Goal: Task Accomplishment & Management: Complete application form

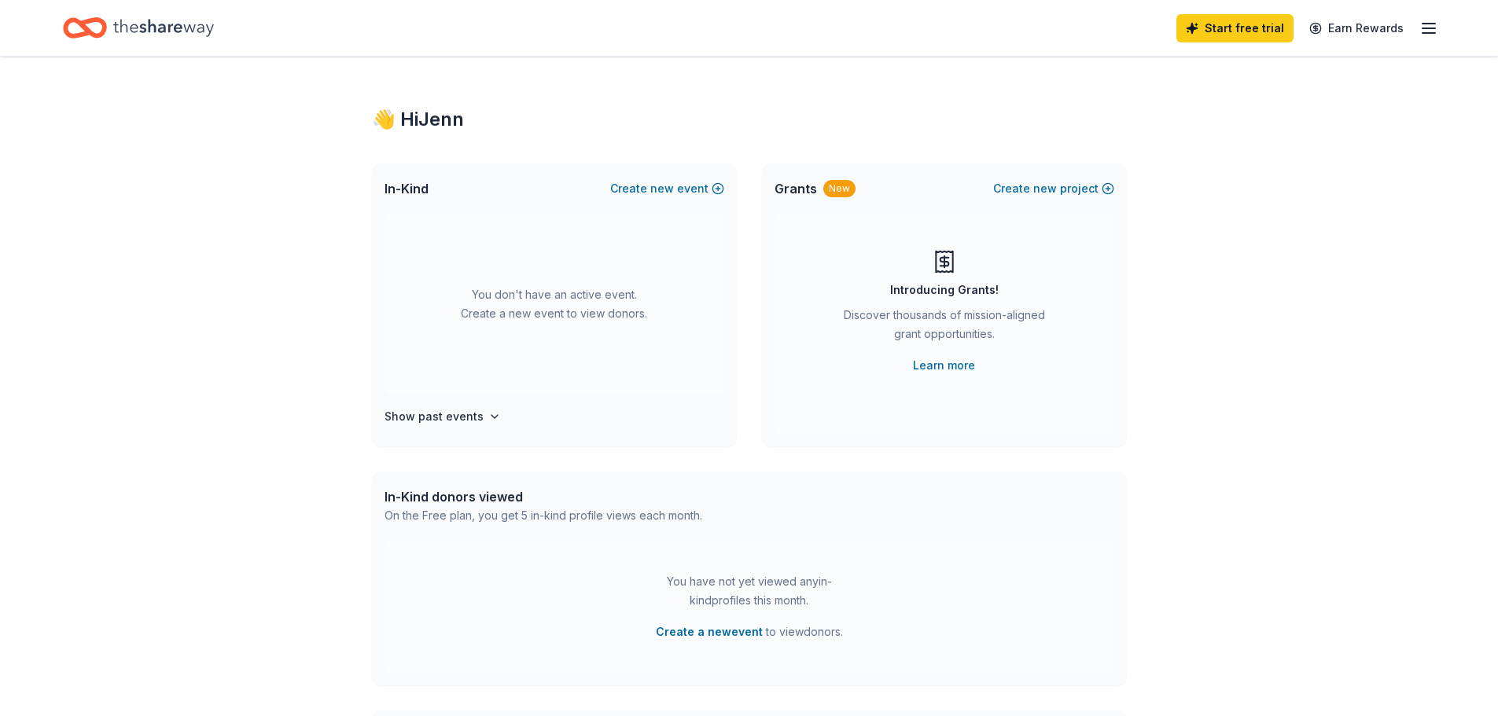
click at [1430, 24] on line "button" at bounding box center [1428, 24] width 13 height 0
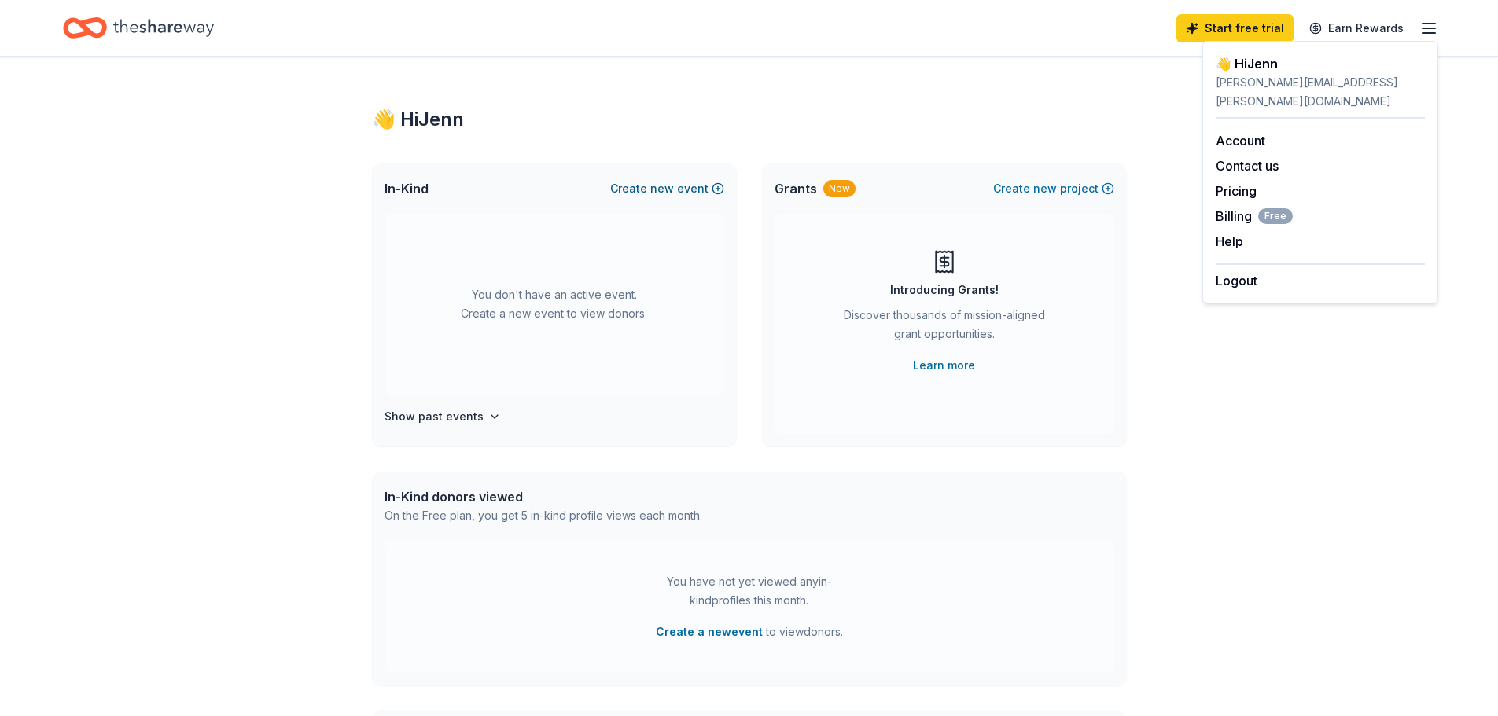
click at [656, 189] on span "new" at bounding box center [662, 188] width 24 height 19
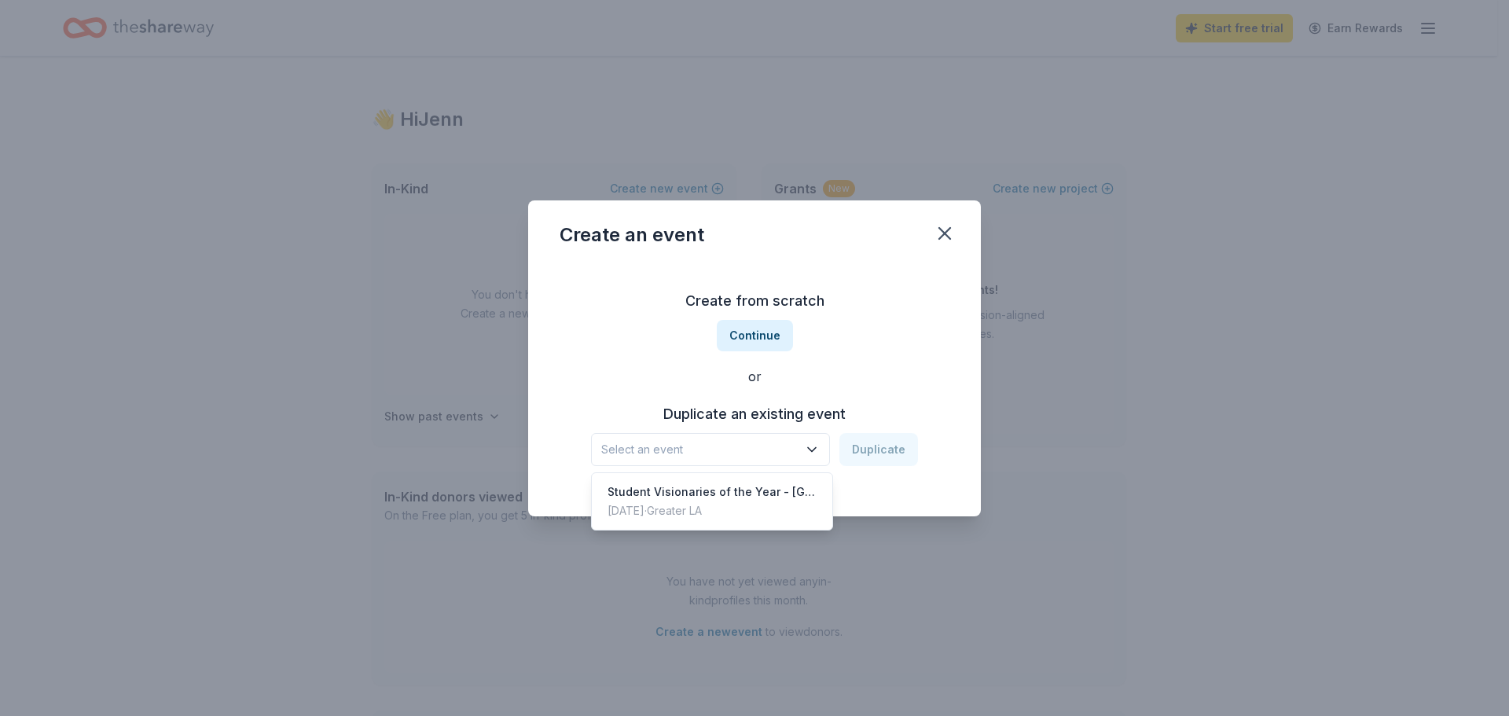
click at [744, 447] on span "Select an event" at bounding box center [699, 449] width 197 height 19
click at [746, 502] on div "[DATE] · Greater LA" at bounding box center [712, 511] width 209 height 19
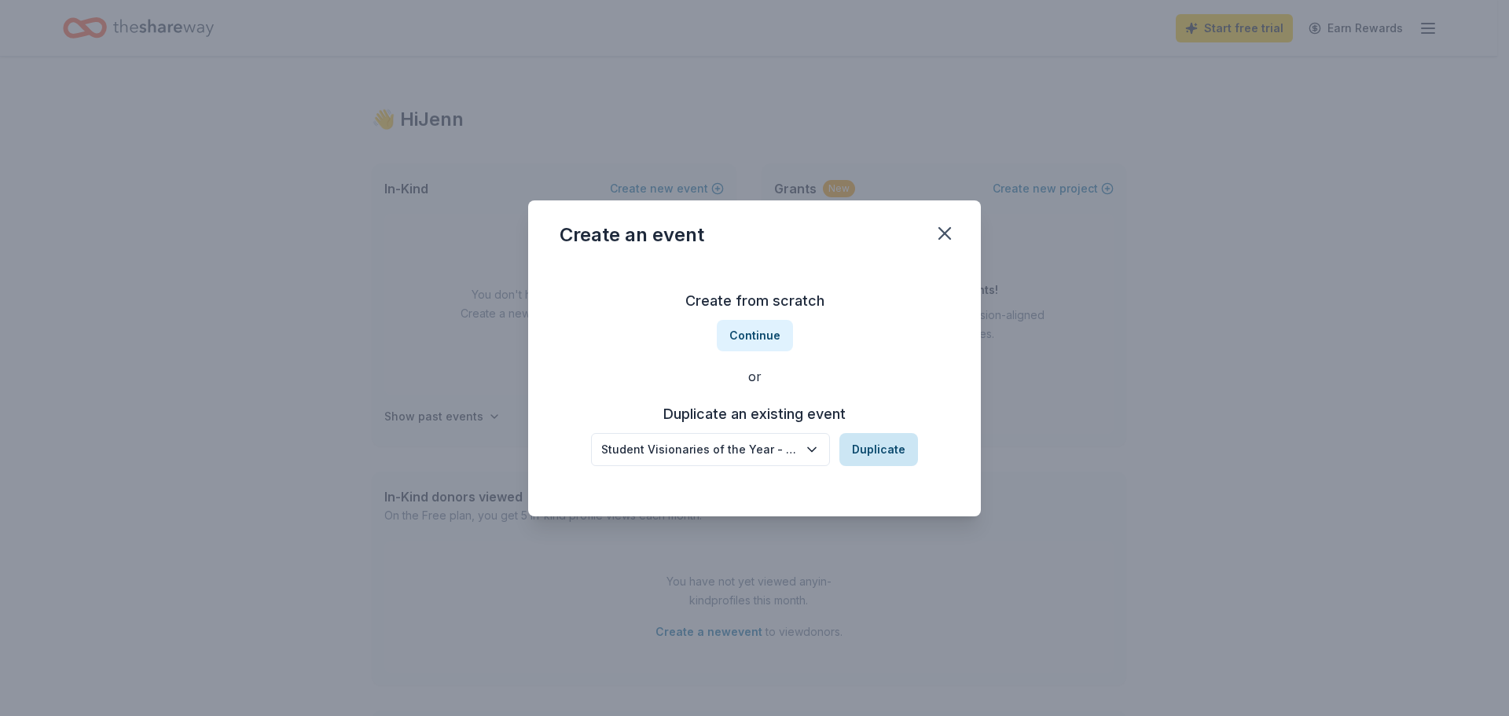
click at [885, 452] on button "Duplicate" at bounding box center [879, 449] width 79 height 33
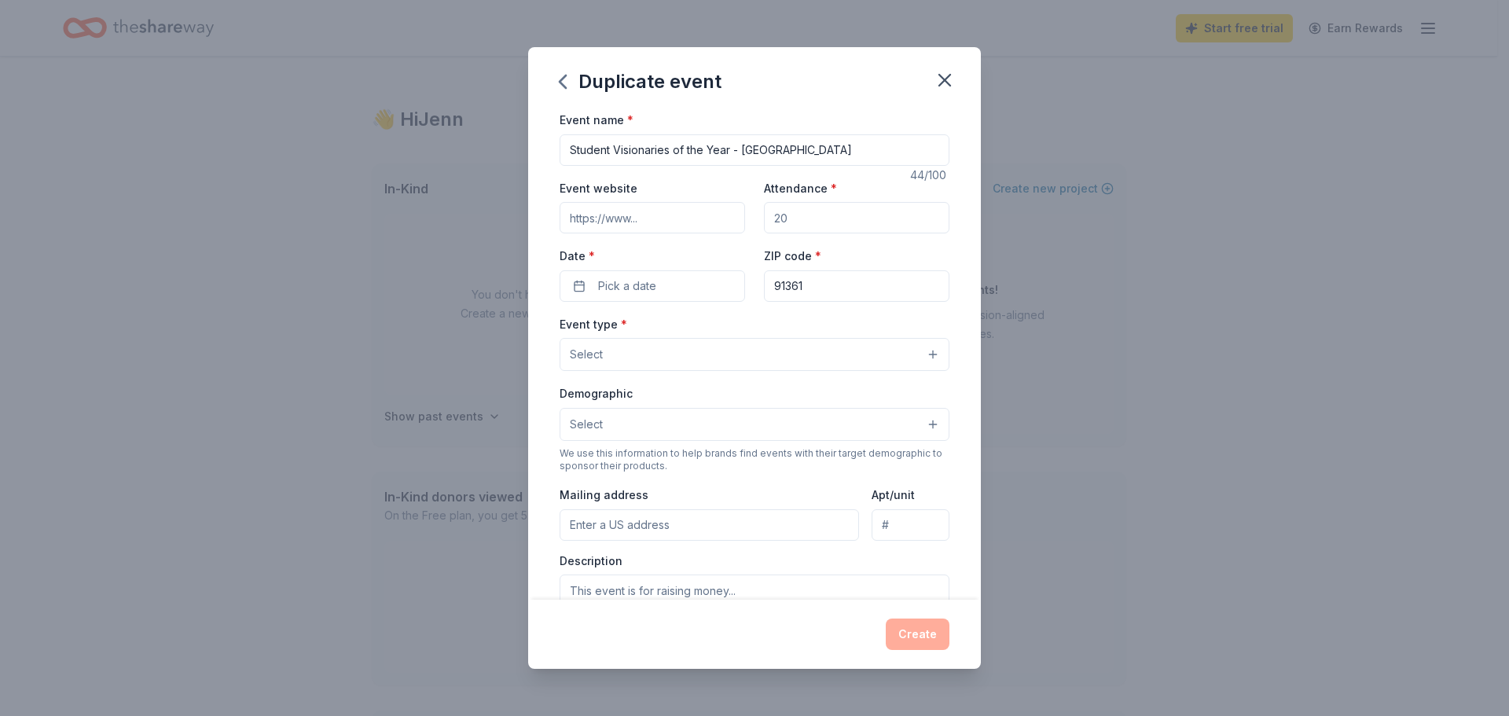
click at [677, 219] on input "Event website" at bounding box center [653, 217] width 186 height 31
click at [670, 250] on label "Date *" at bounding box center [653, 256] width 186 height 16
click at [670, 270] on button "Pick a date" at bounding box center [653, 285] width 186 height 31
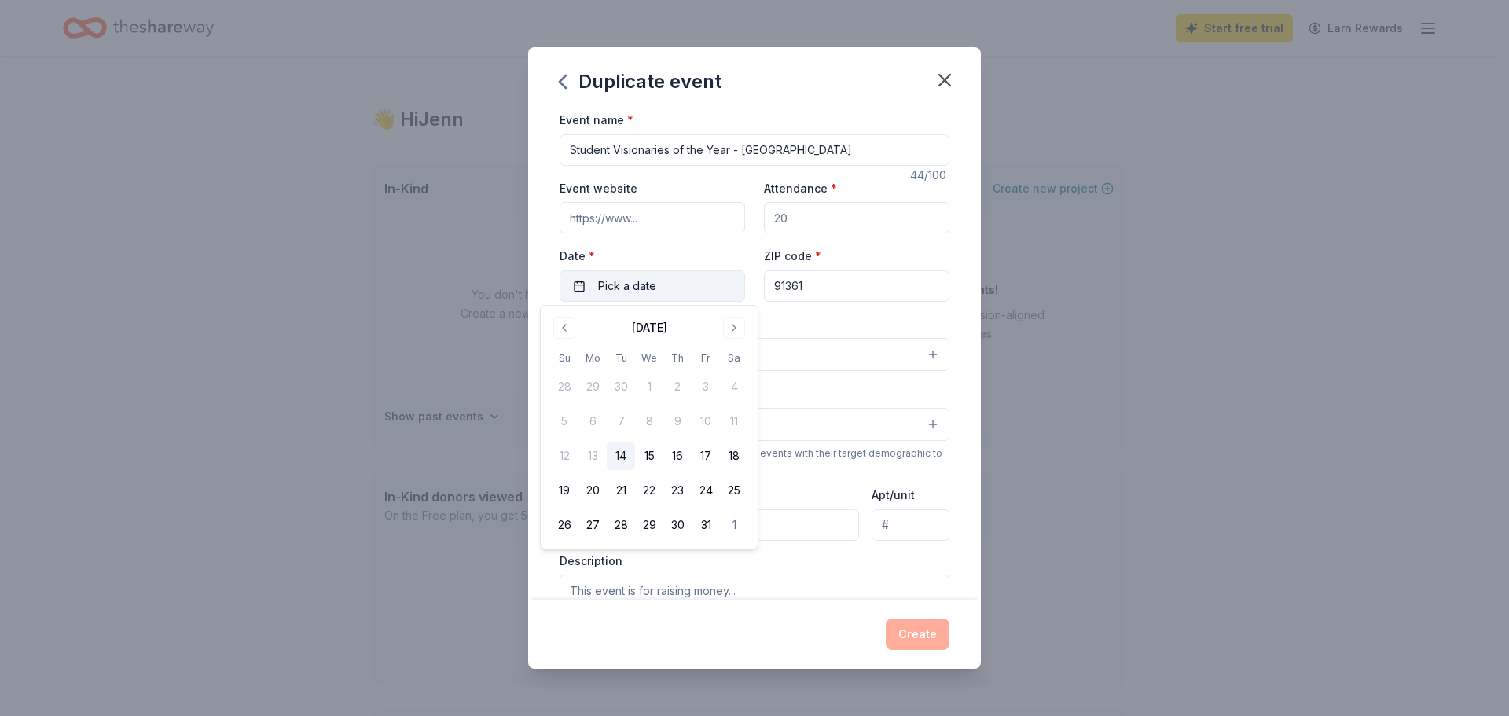
click at [675, 289] on button "Pick a date" at bounding box center [653, 285] width 186 height 31
click at [735, 330] on button "Go to next month" at bounding box center [734, 328] width 22 height 22
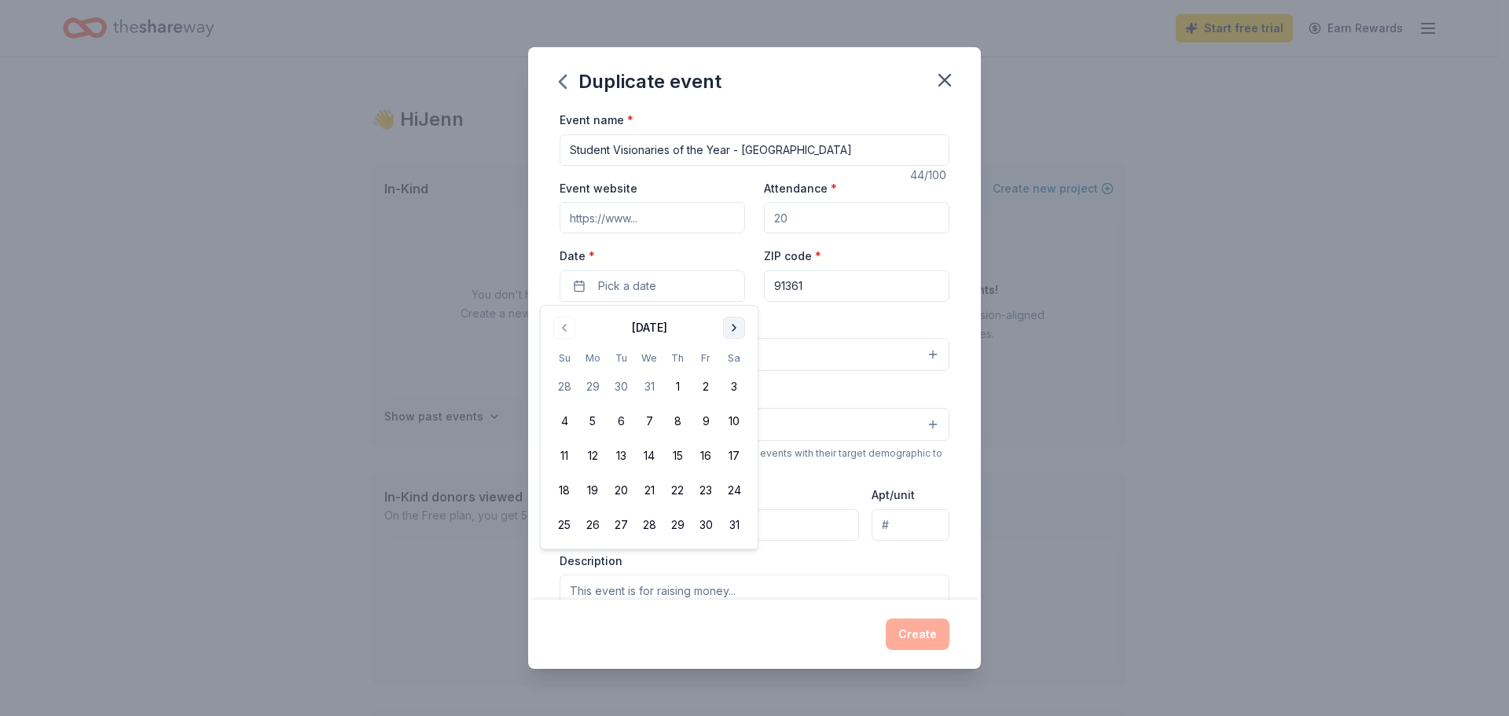
click at [735, 330] on button "Go to next month" at bounding box center [734, 328] width 22 height 22
click at [735, 328] on button "Go to next month" at bounding box center [734, 328] width 22 height 22
click at [702, 457] on button "20" at bounding box center [706, 456] width 28 height 28
click at [619, 241] on div "Event website Attendance * Date * [DATE] ZIP code * 91361" at bounding box center [755, 239] width 390 height 123
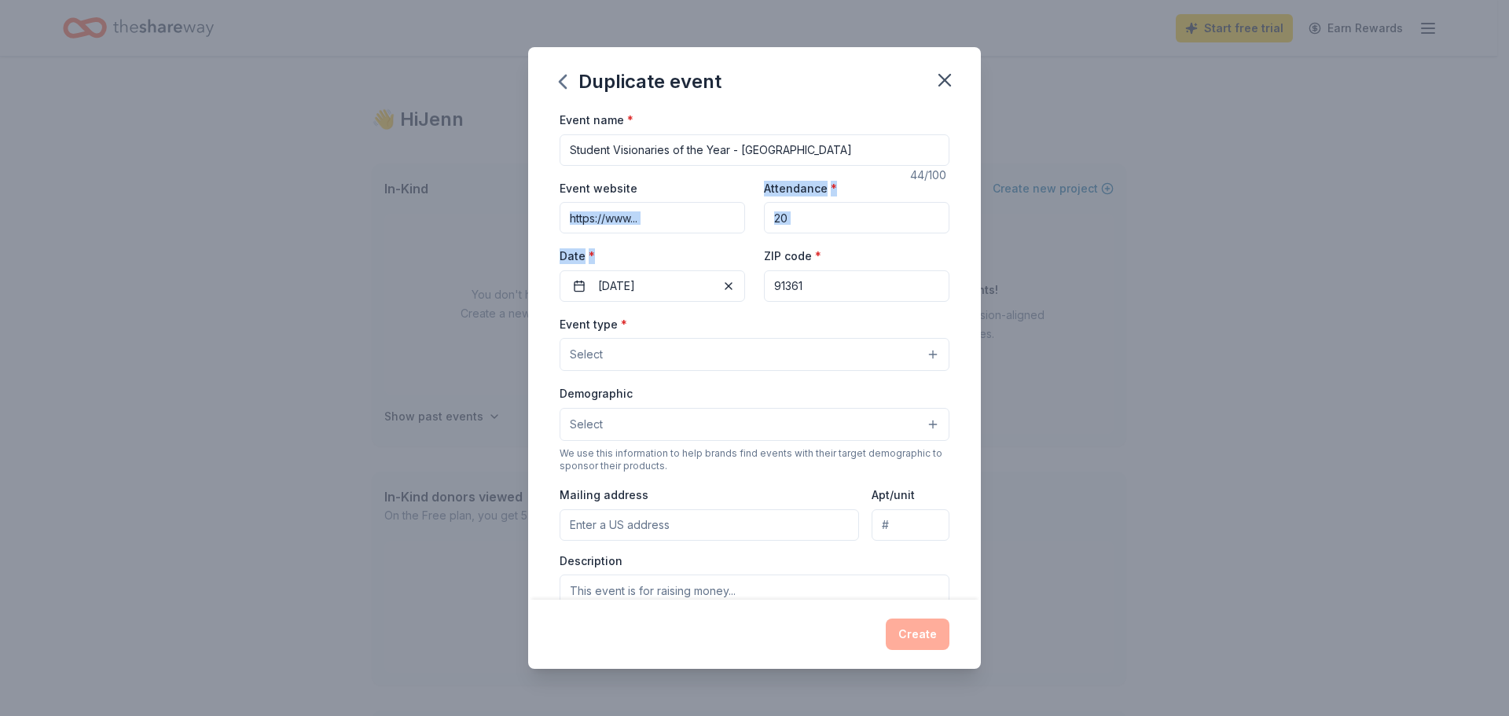
click at [659, 347] on button "Select" at bounding box center [755, 354] width 390 height 33
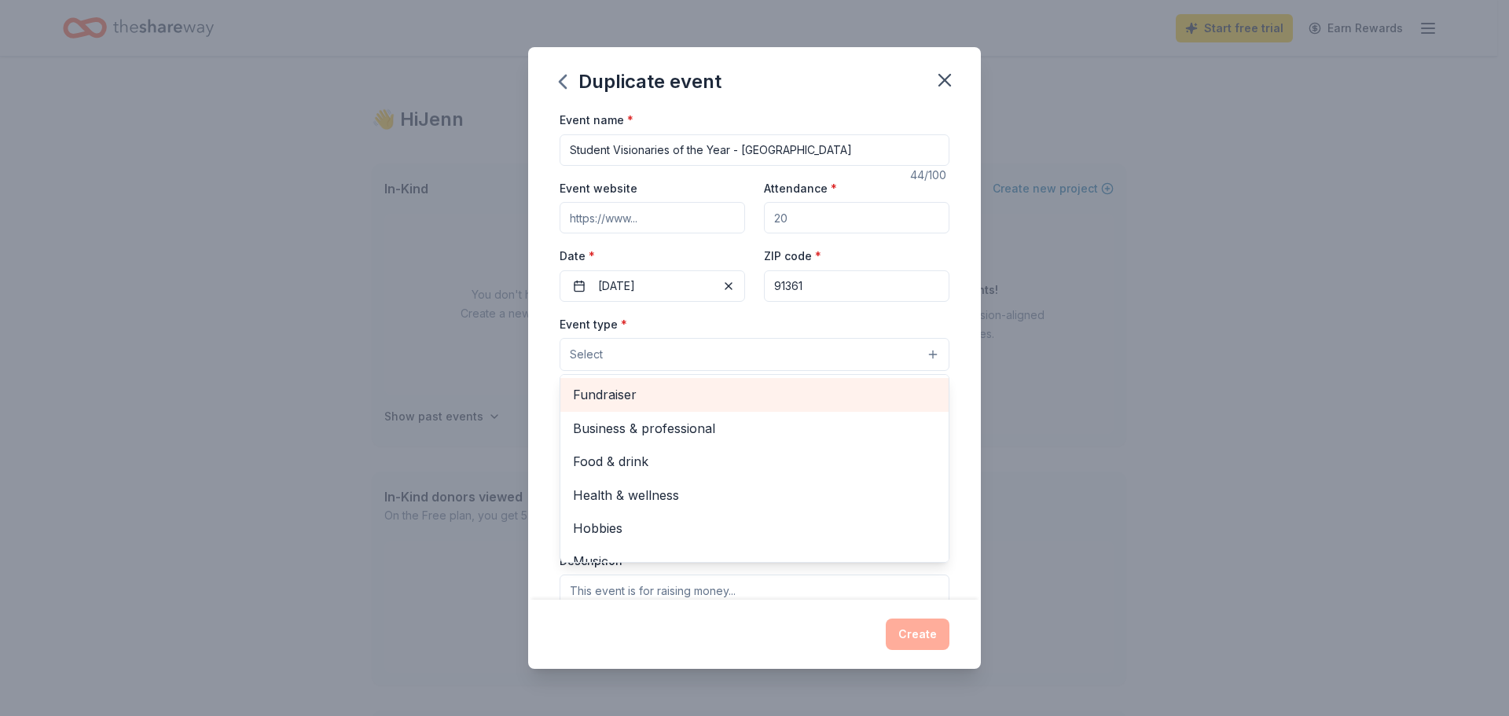
click at [665, 394] on span "Fundraiser" at bounding box center [754, 394] width 363 height 20
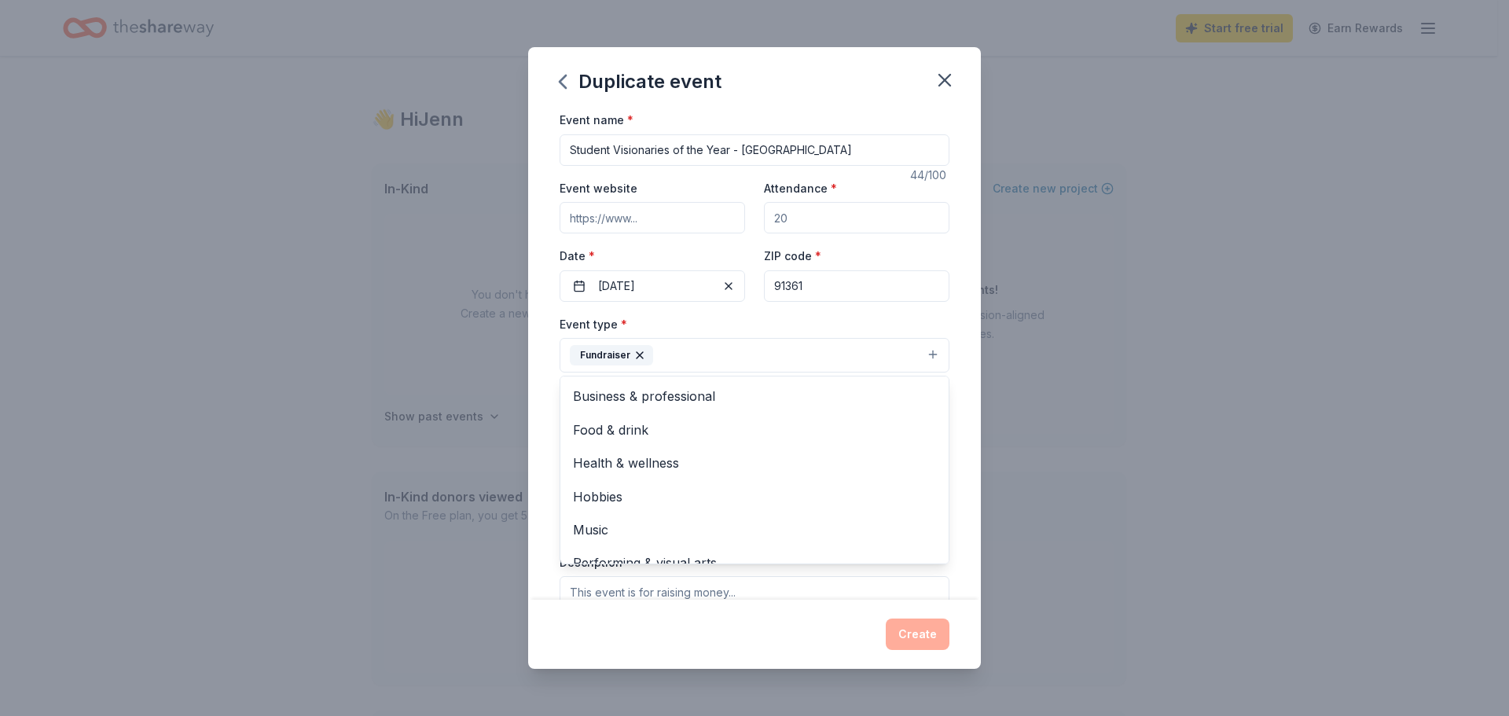
click at [547, 329] on div "Event name * Student Visionaries of the Year - Gold Coast 44 /100 Event website…" at bounding box center [754, 355] width 453 height 490
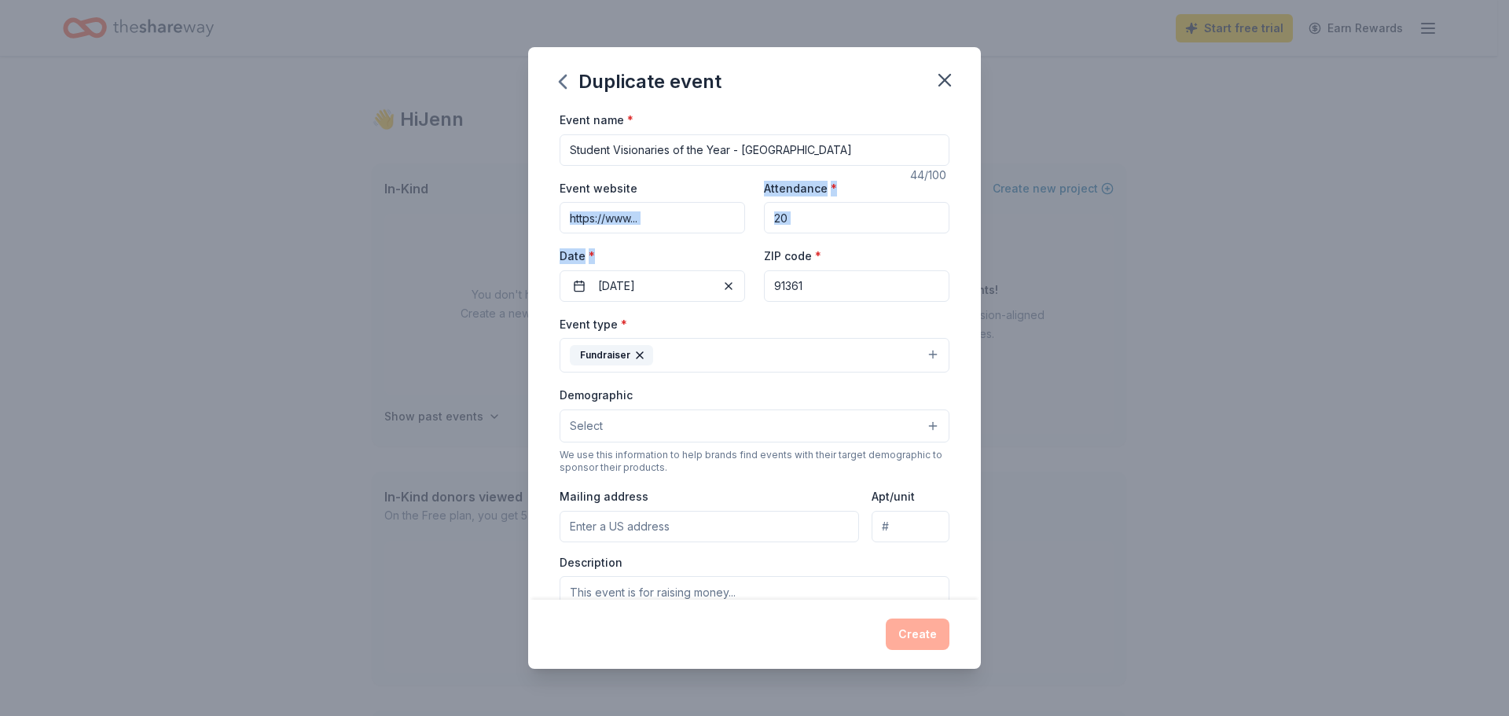
click at [605, 424] on button "Select" at bounding box center [755, 426] width 390 height 33
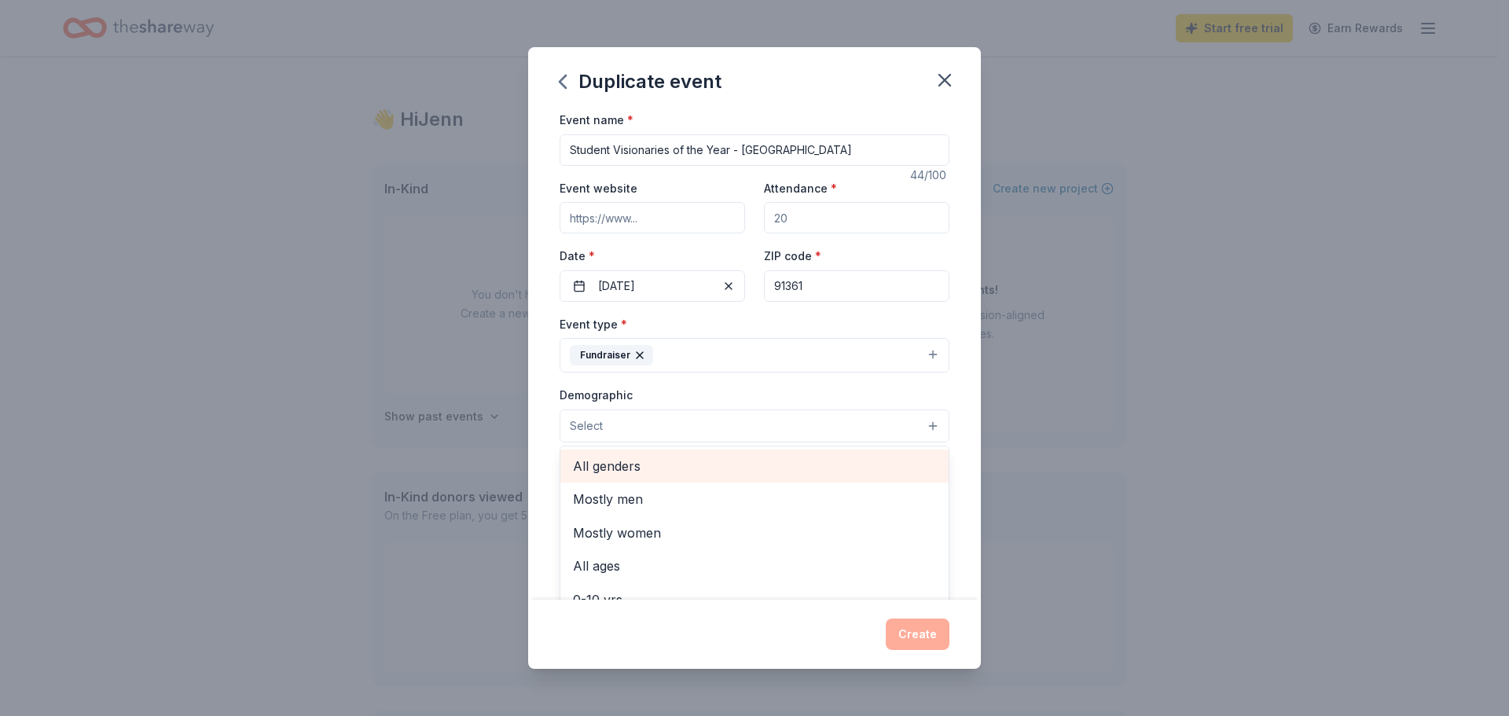
click at [611, 463] on span "All genders" at bounding box center [754, 466] width 363 height 20
click at [549, 413] on div "Event name * Student Visionaries of the Year - Gold Coast 44 /100 Event website…" at bounding box center [754, 355] width 453 height 490
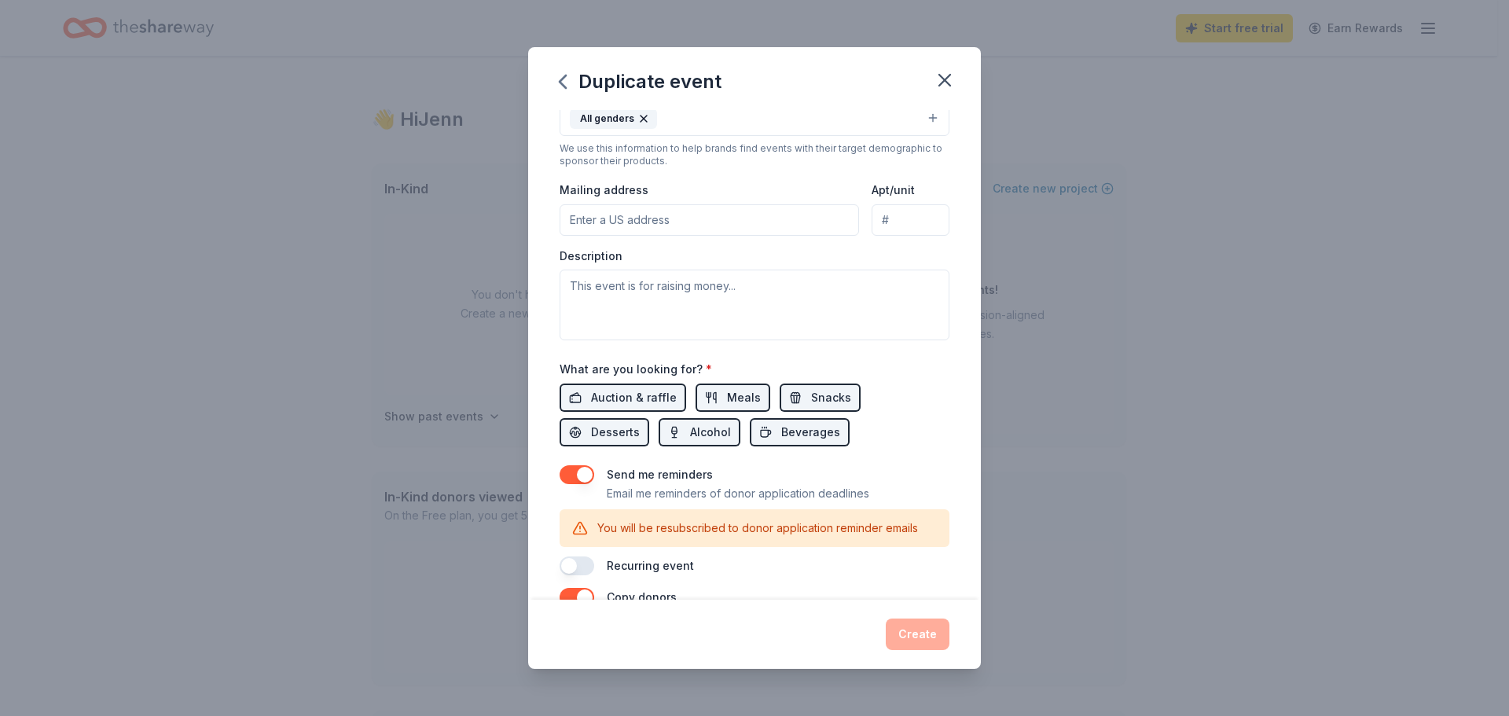
scroll to position [314, 0]
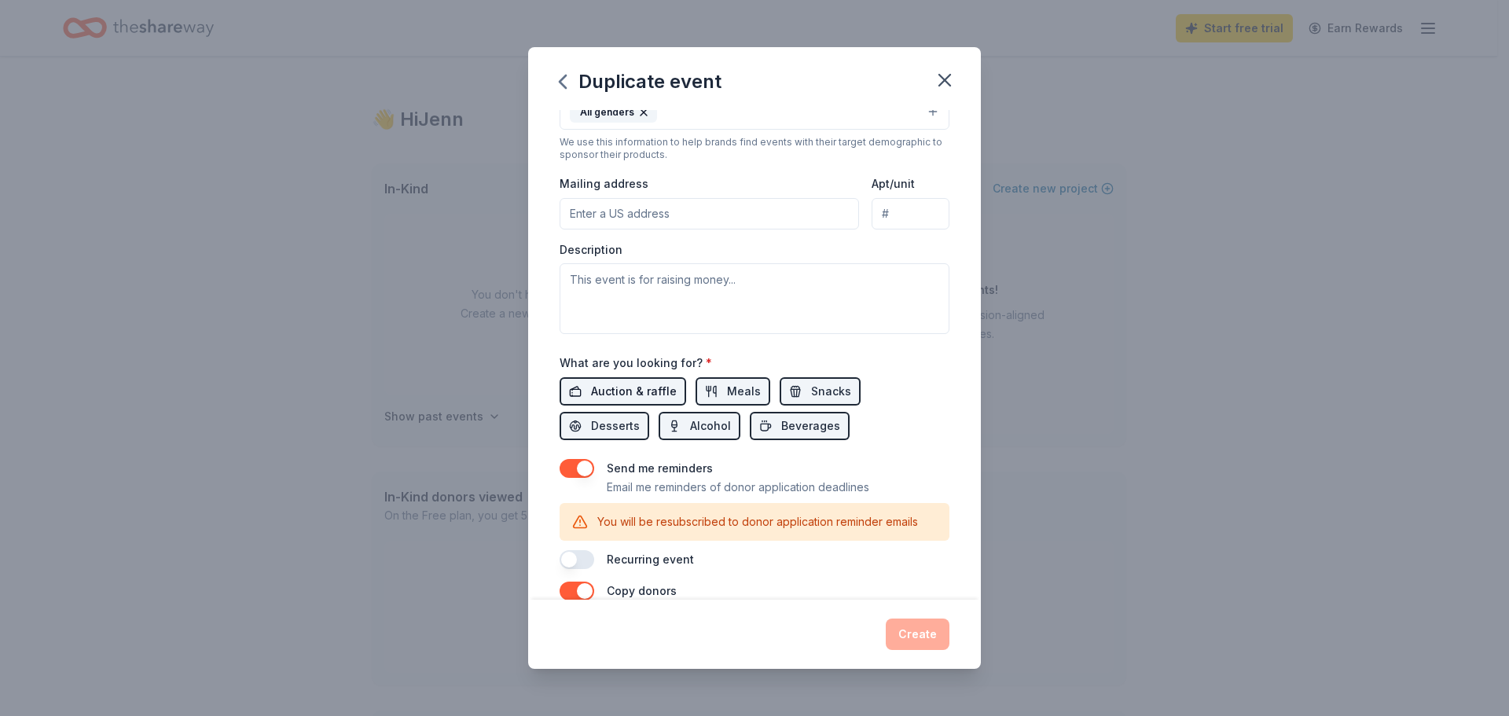
click at [647, 391] on span "Auction & raffle" at bounding box center [634, 391] width 86 height 19
click at [715, 392] on button "Meals" at bounding box center [733, 391] width 75 height 28
click at [641, 388] on span "Auction & raffle" at bounding box center [634, 391] width 86 height 19
click at [727, 399] on span "Meals" at bounding box center [744, 391] width 34 height 19
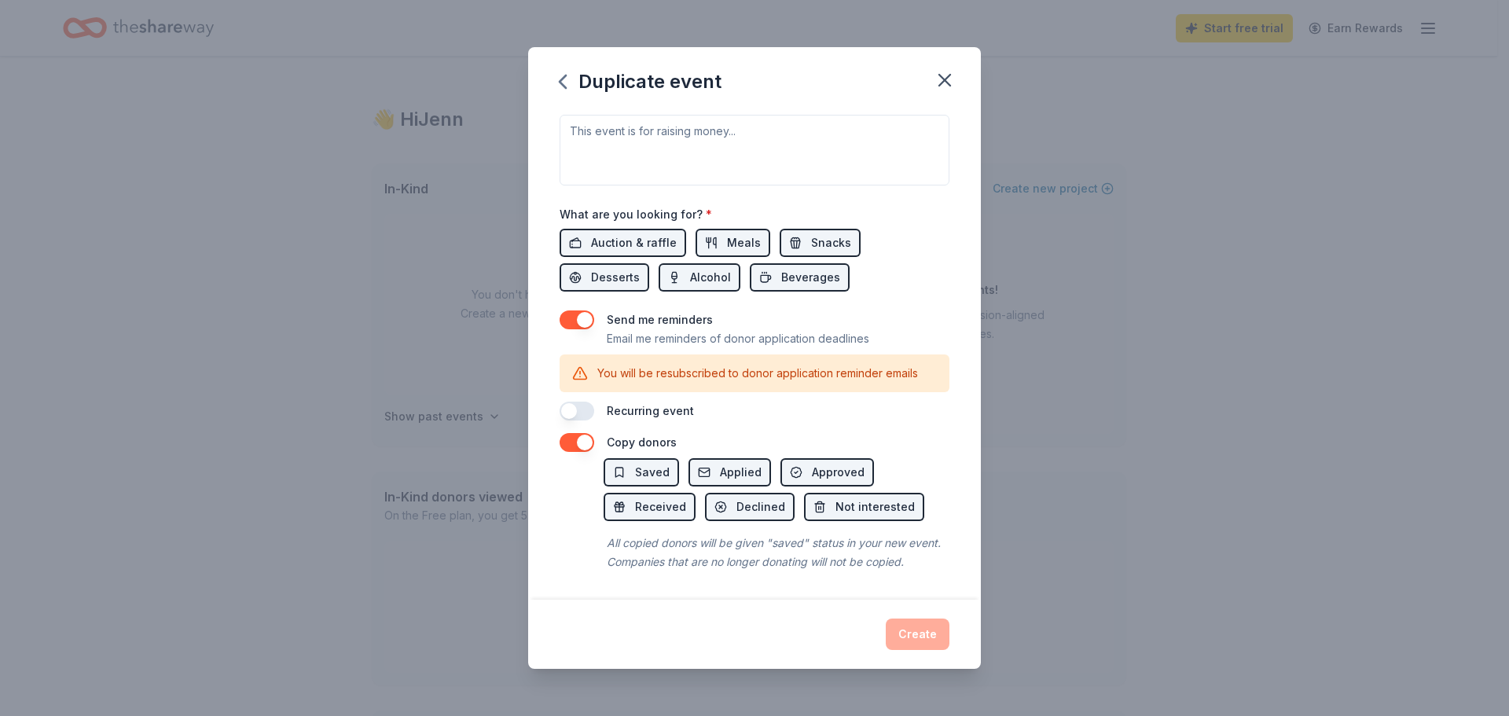
scroll to position [482, 0]
click at [738, 402] on div "Recurring event" at bounding box center [755, 411] width 390 height 19
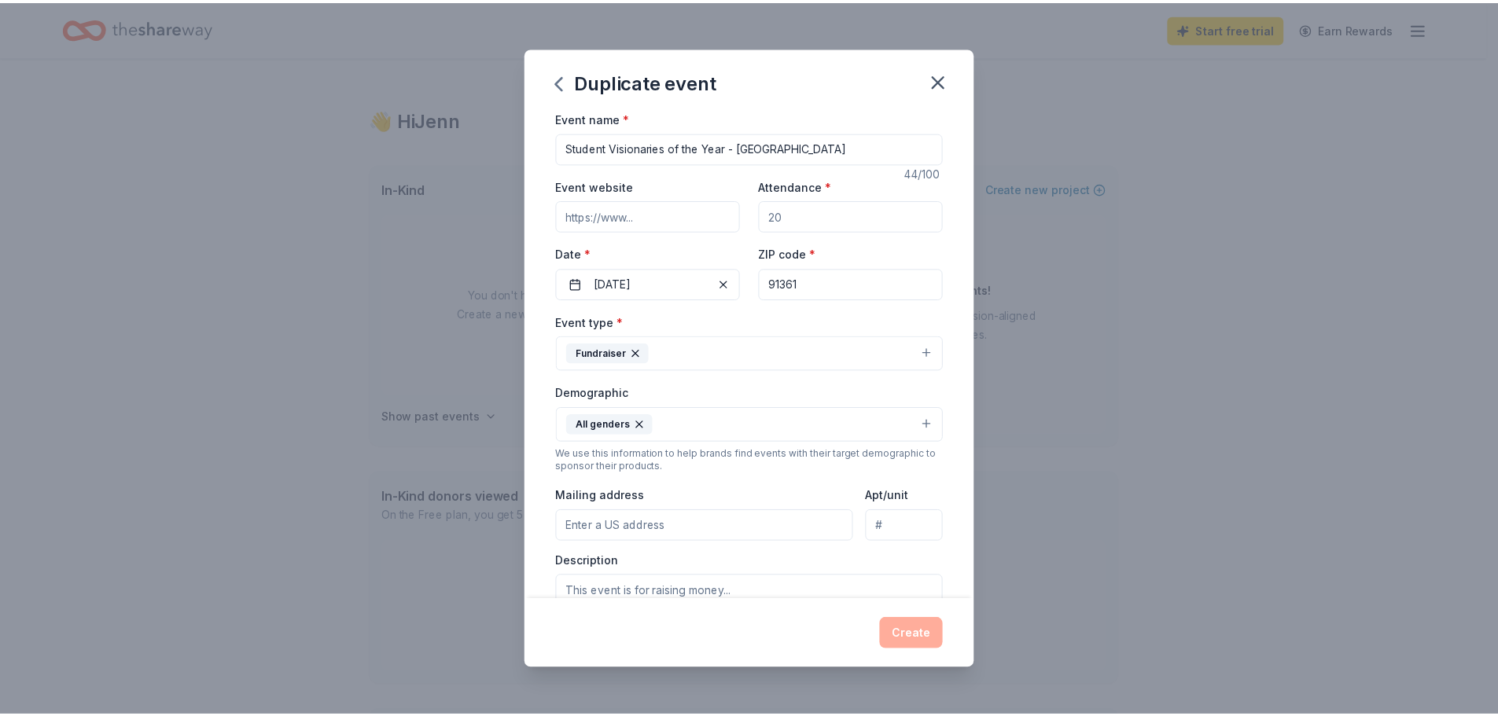
scroll to position [0, 0]
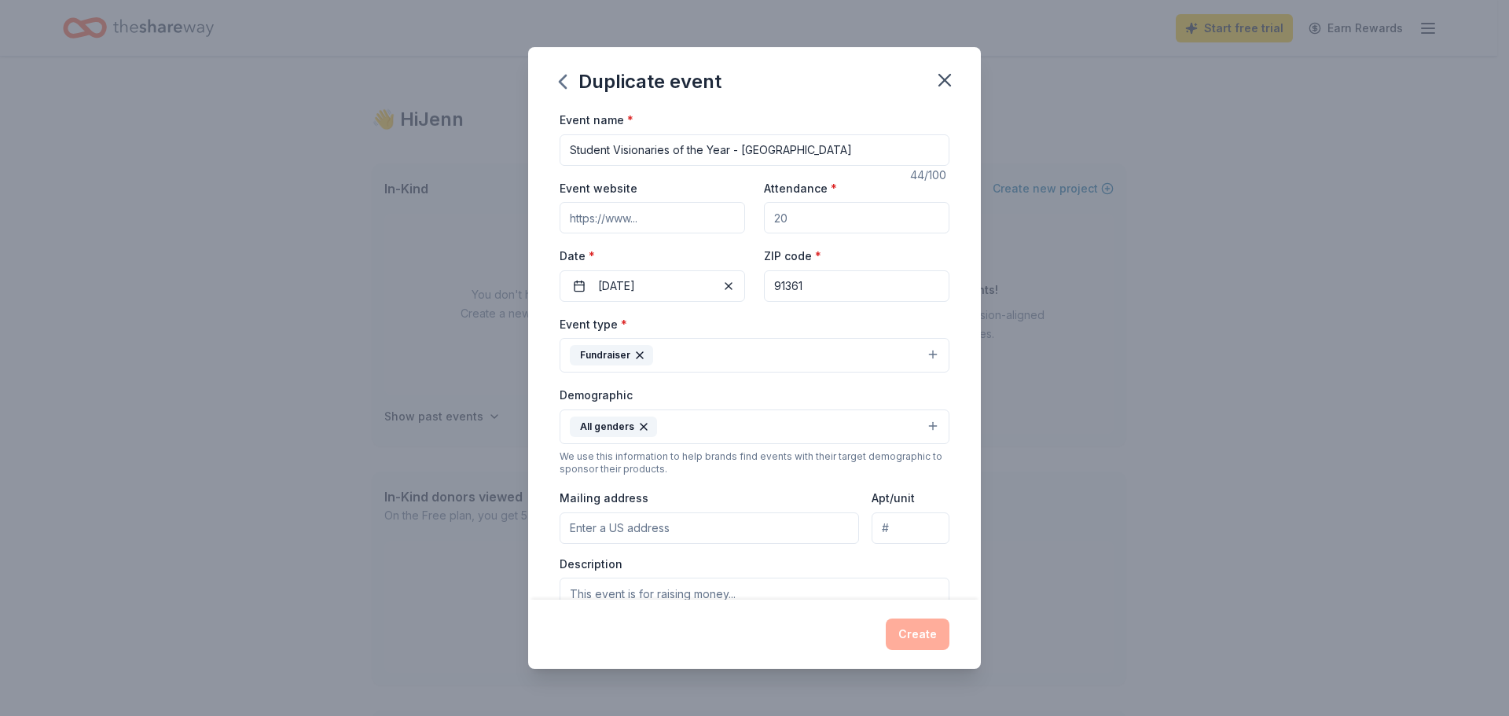
click at [811, 230] on input "Attendance *" at bounding box center [857, 217] width 186 height 31
type input "300"
click at [935, 635] on button "Create" at bounding box center [918, 634] width 64 height 31
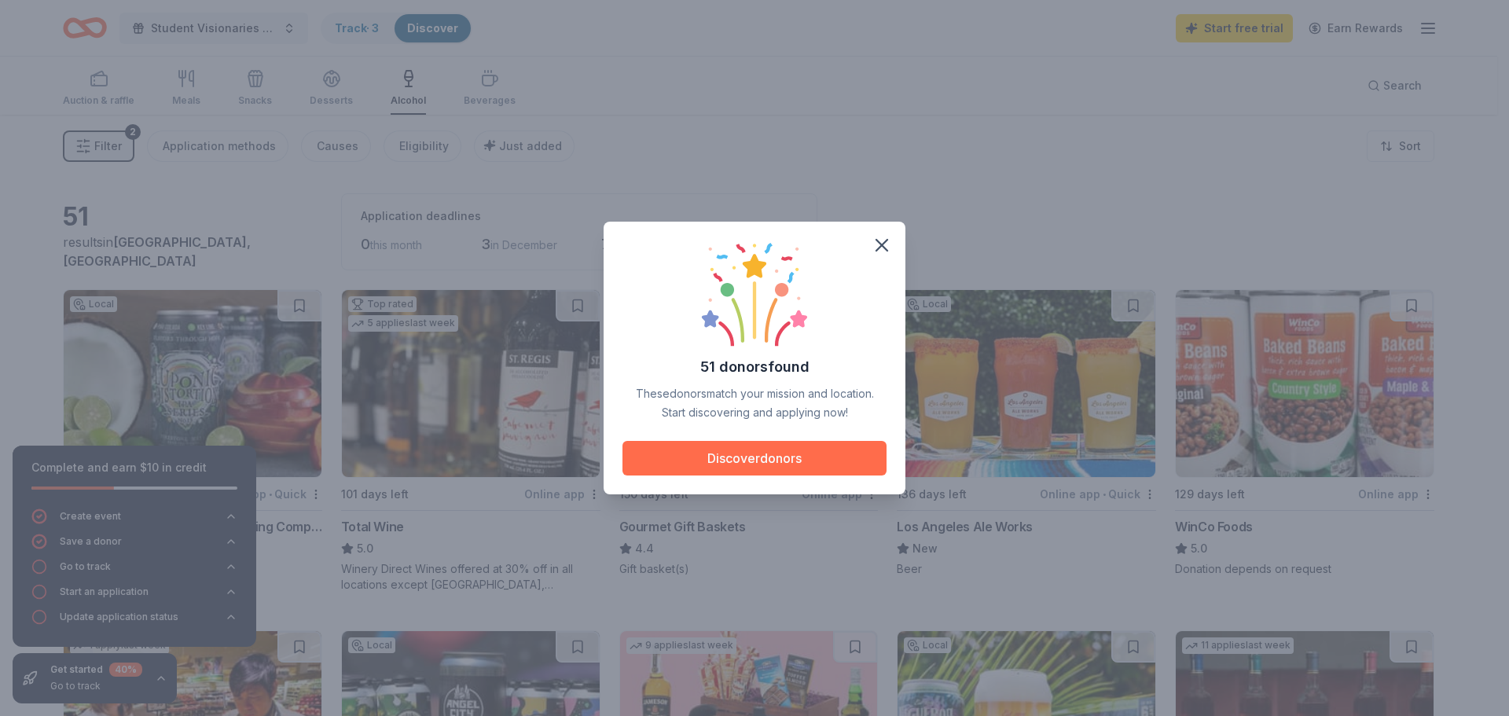
click at [788, 462] on button "Discover donors" at bounding box center [755, 458] width 264 height 35
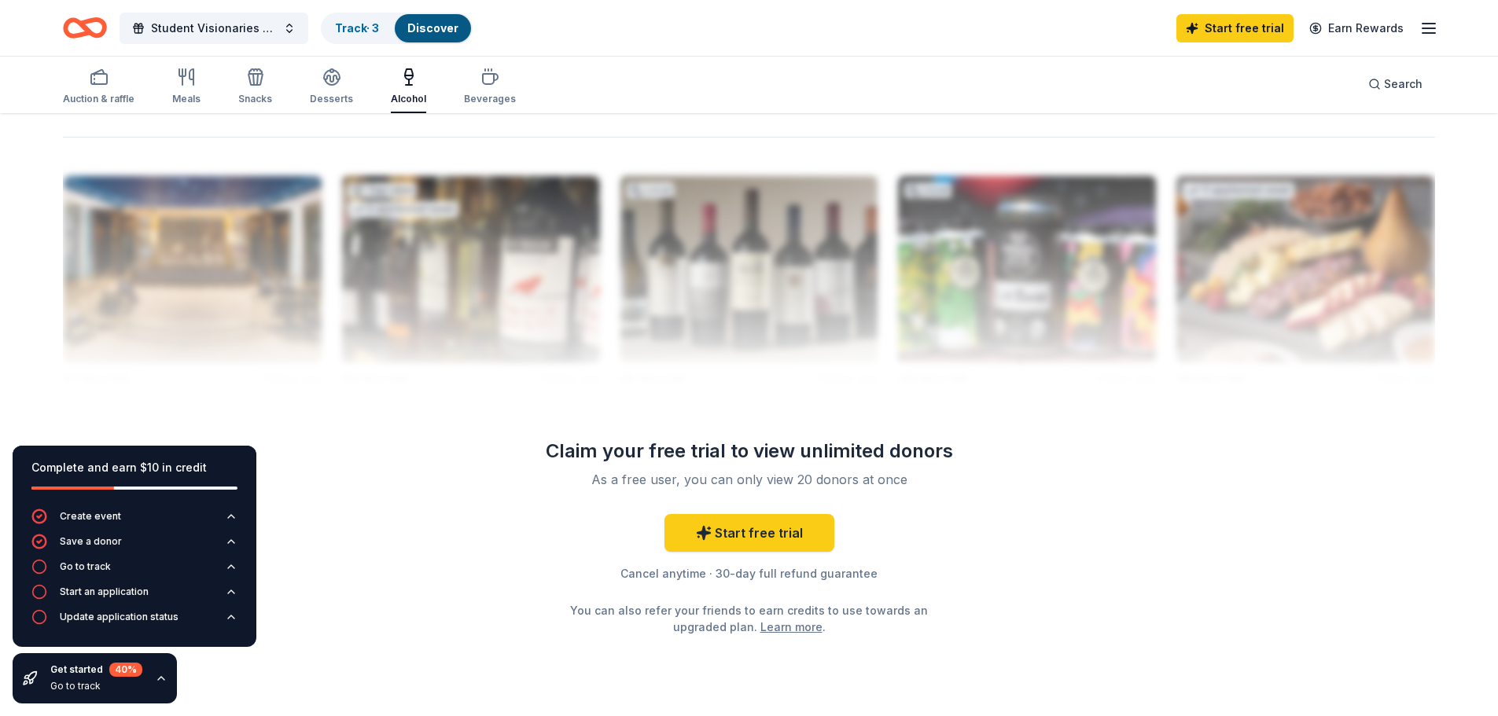
scroll to position [1474, 0]
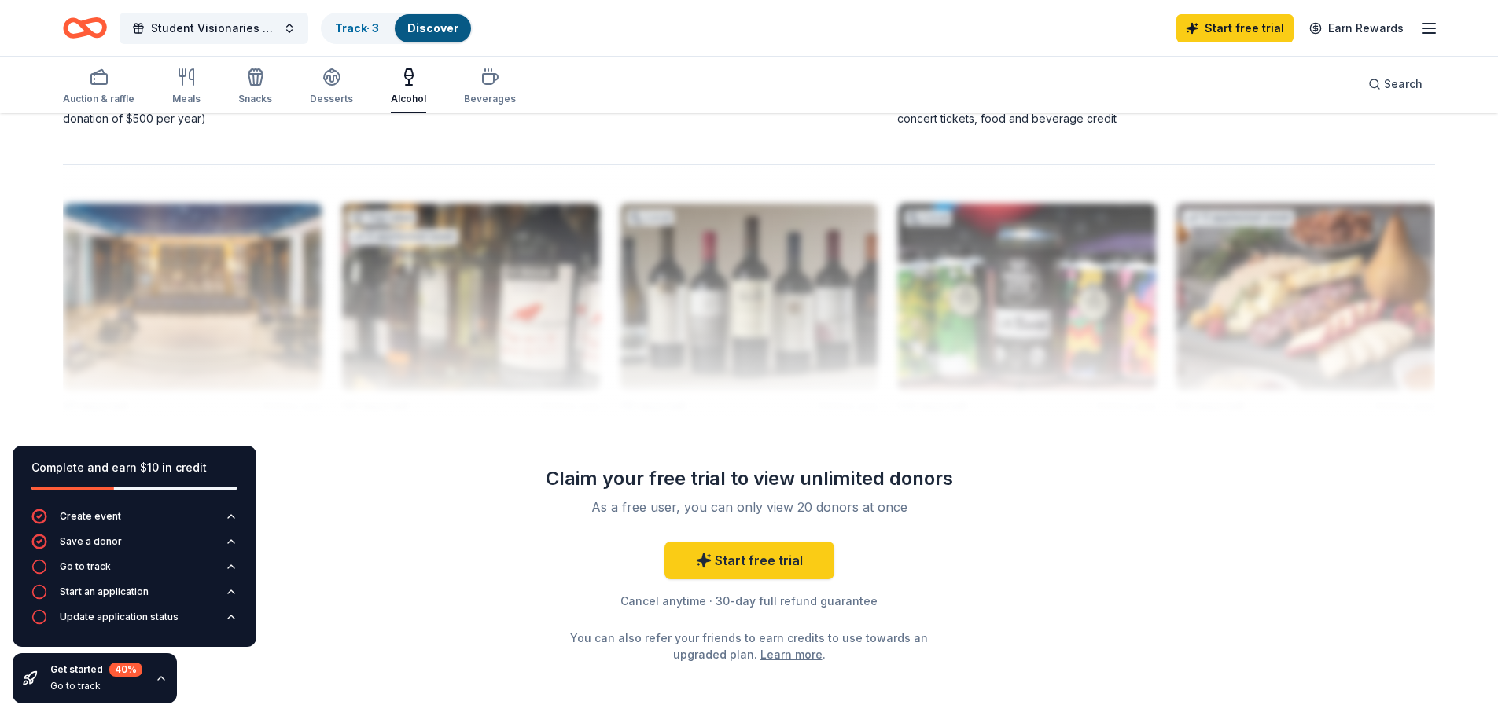
click at [857, 39] on div "Student Visionaries of the Year - Gold Coast Track · 3 Discover Start free tria…" at bounding box center [749, 27] width 1372 height 37
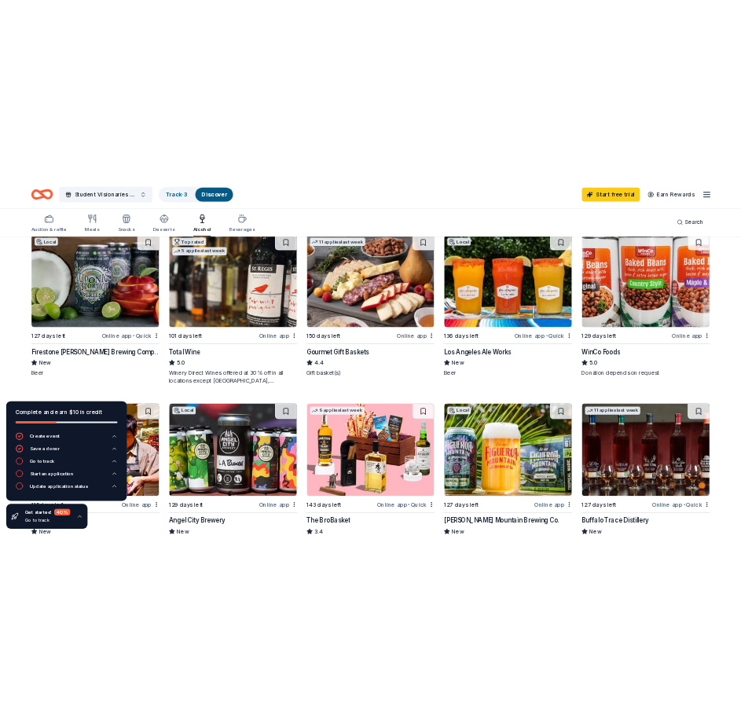
scroll to position [157, 0]
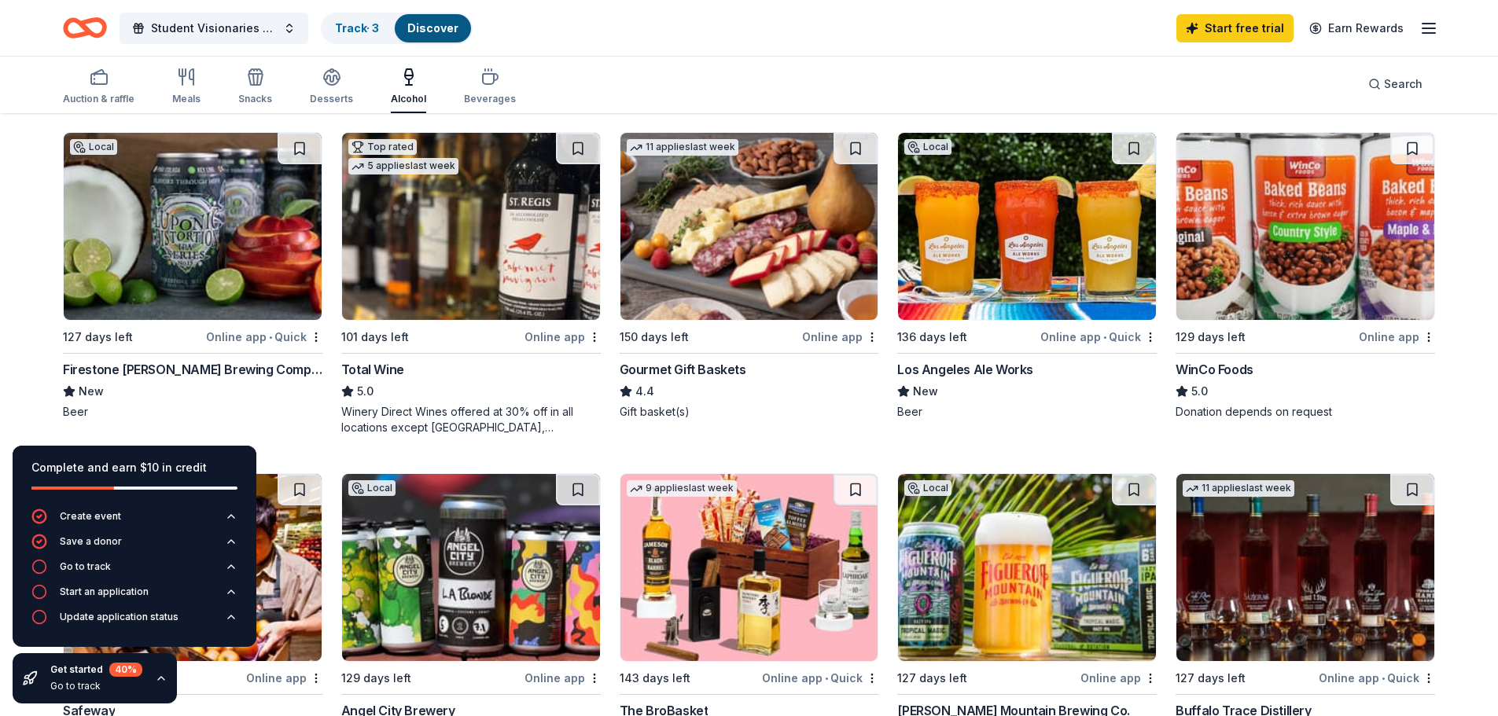
click at [197, 187] on img at bounding box center [193, 226] width 258 height 187
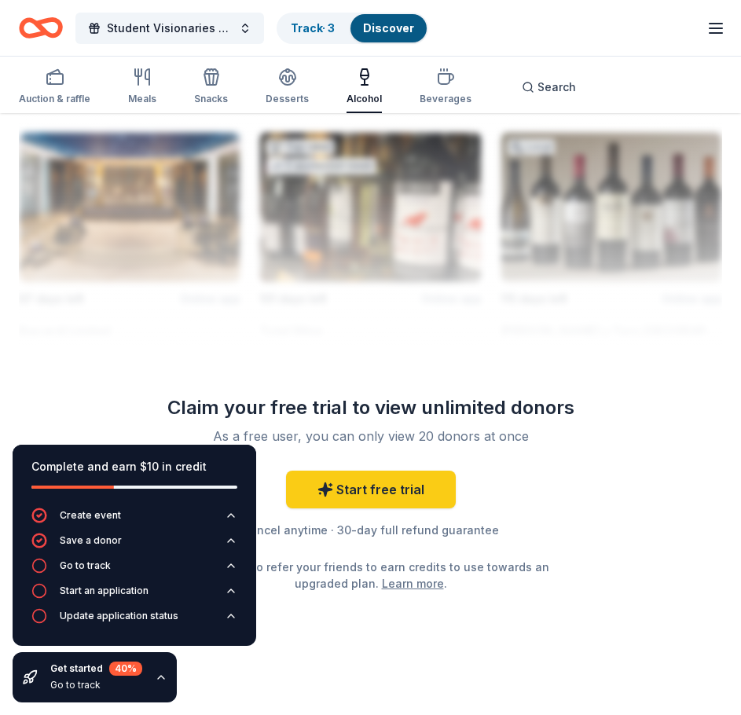
scroll to position [2297, 0]
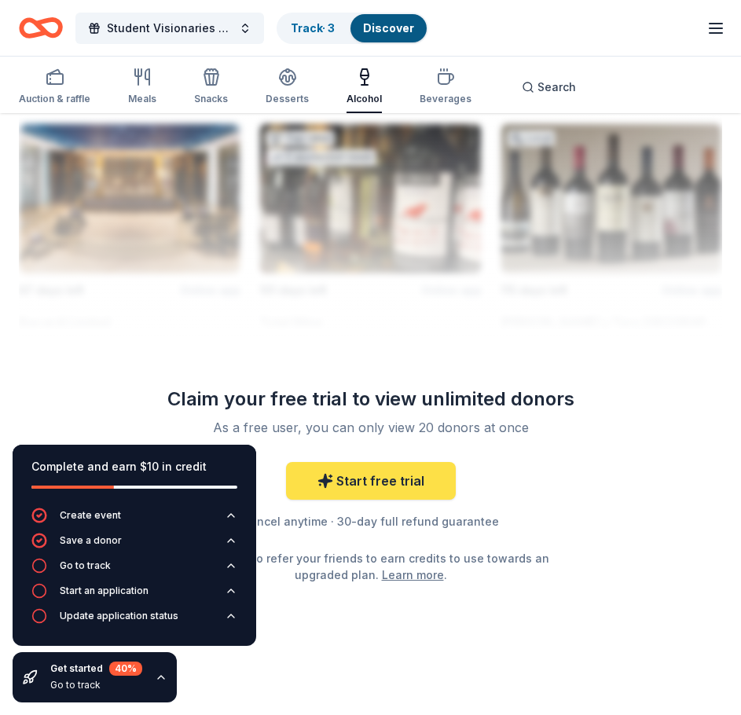
click at [366, 478] on link "Start free trial" at bounding box center [371, 481] width 170 height 38
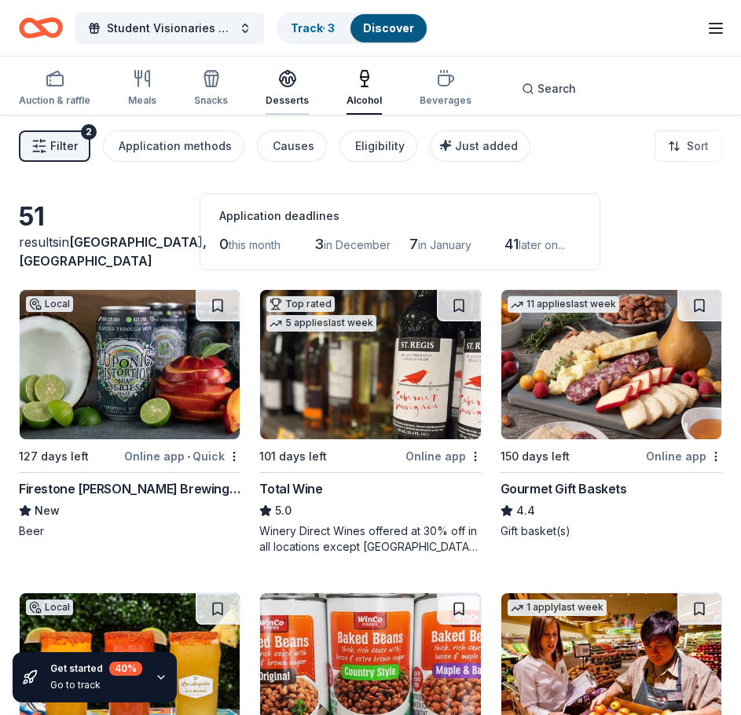
click at [281, 79] on icon "button" at bounding box center [288, 78] width 16 height 12
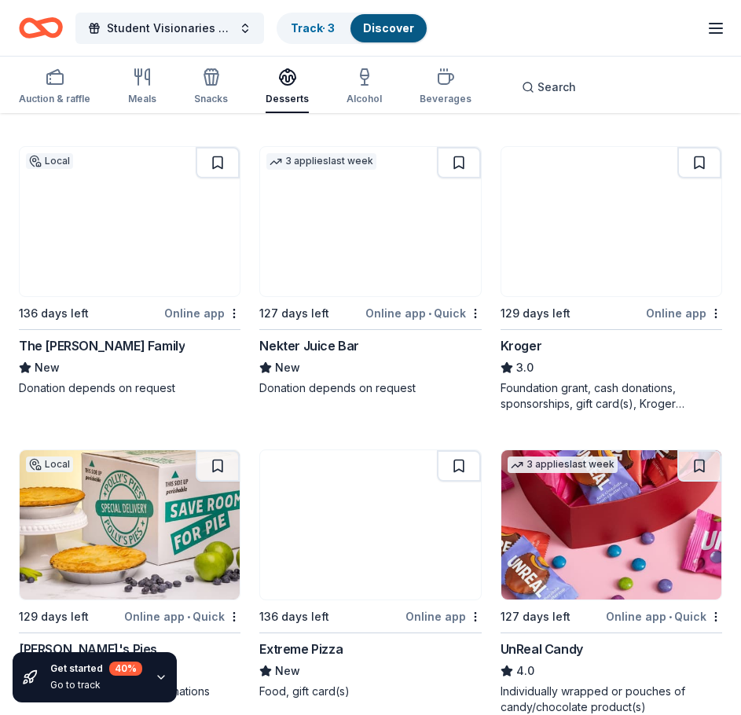
scroll to position [1101, 0]
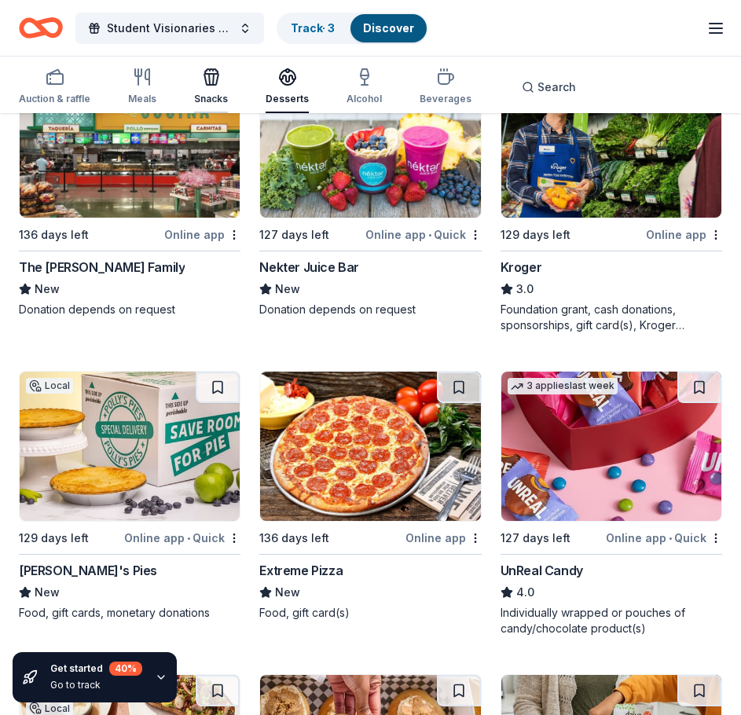
click at [204, 78] on icon "button" at bounding box center [211, 77] width 19 height 19
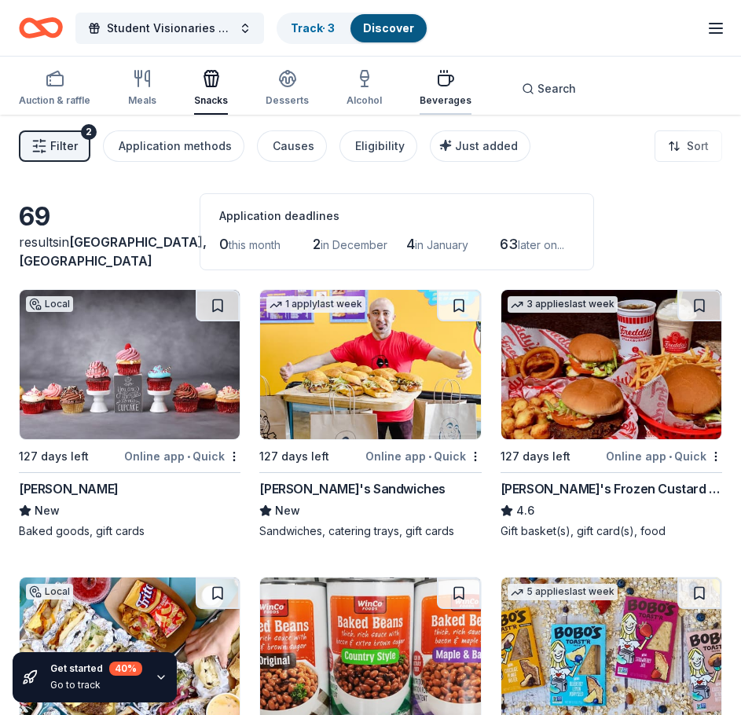
click at [460, 90] on div "Beverages" at bounding box center [446, 88] width 52 height 38
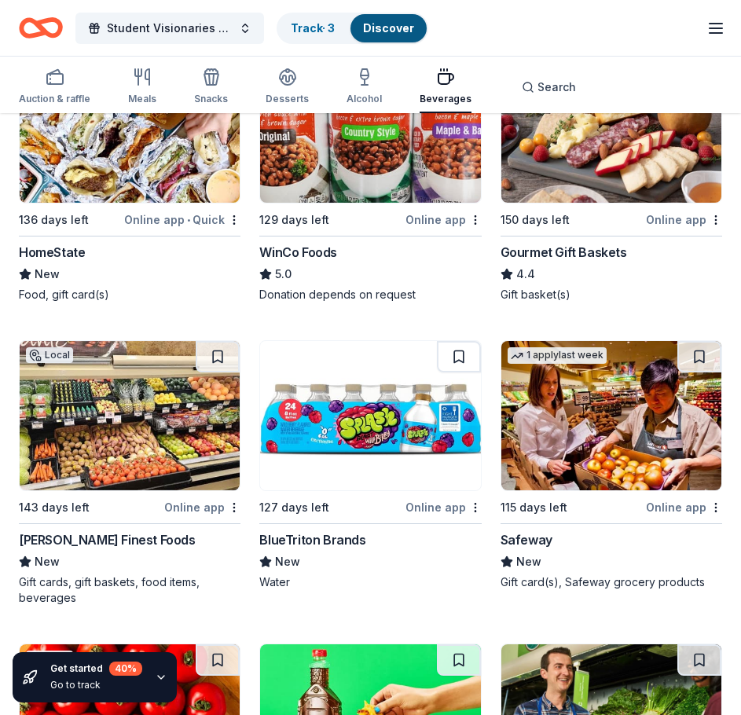
scroll to position [236, 0]
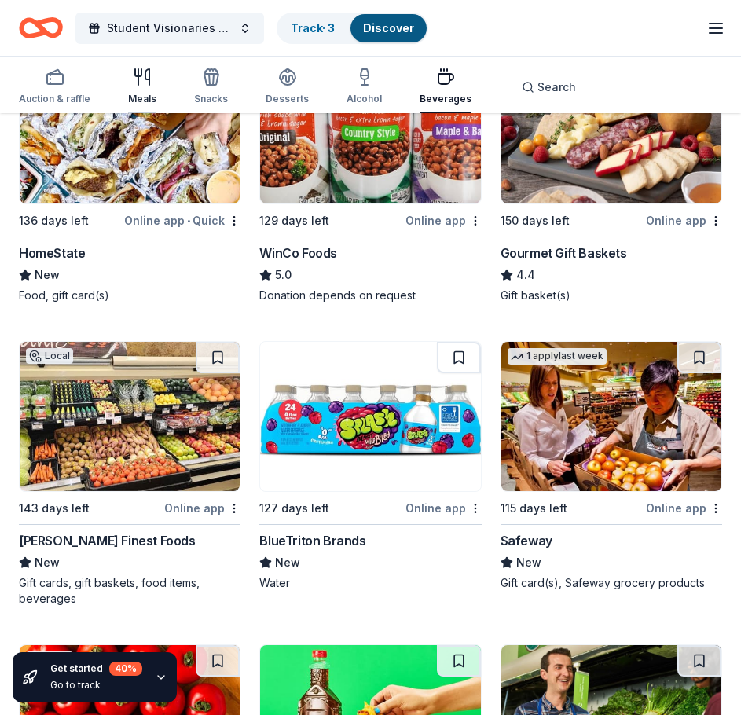
click at [129, 81] on div "button" at bounding box center [142, 77] width 28 height 19
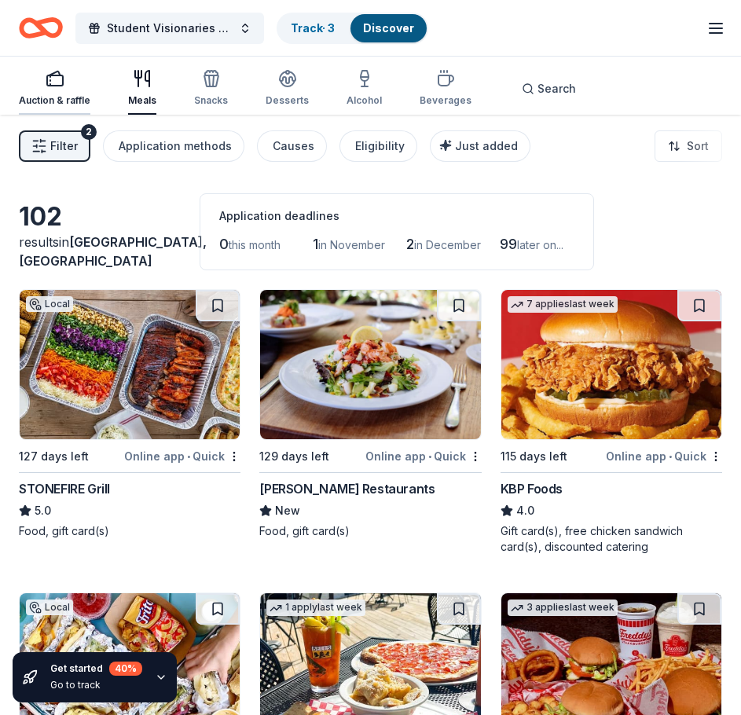
click at [53, 82] on icon "button" at bounding box center [55, 78] width 19 height 19
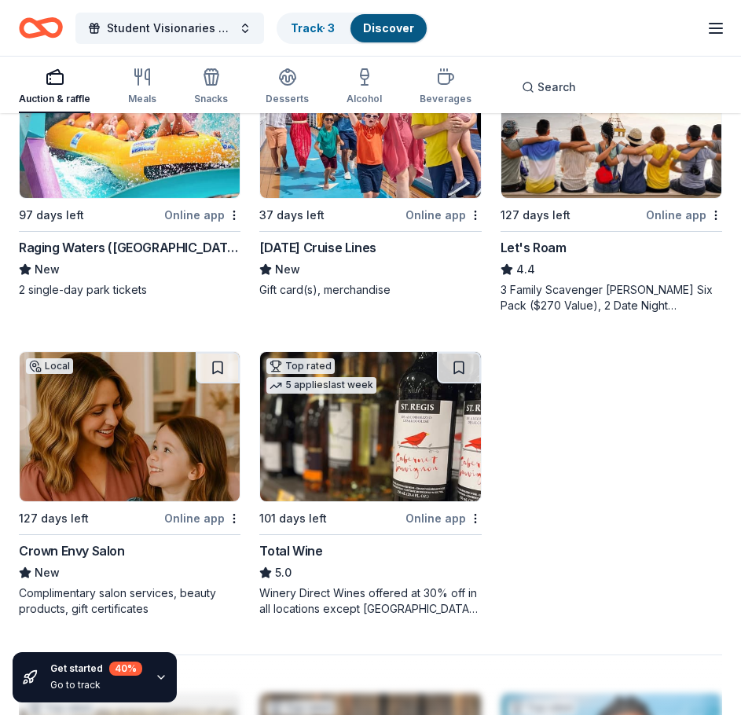
scroll to position [1808, 0]
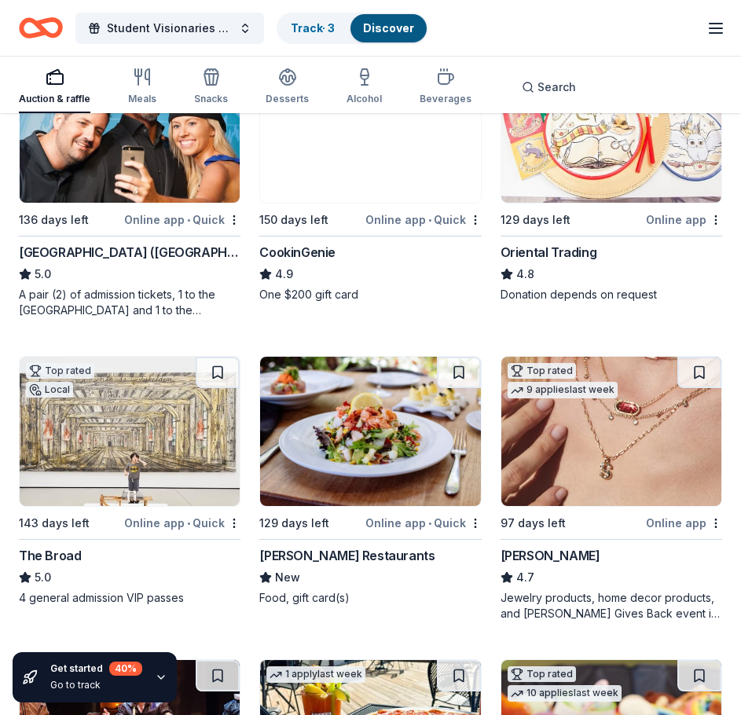
scroll to position [236, 0]
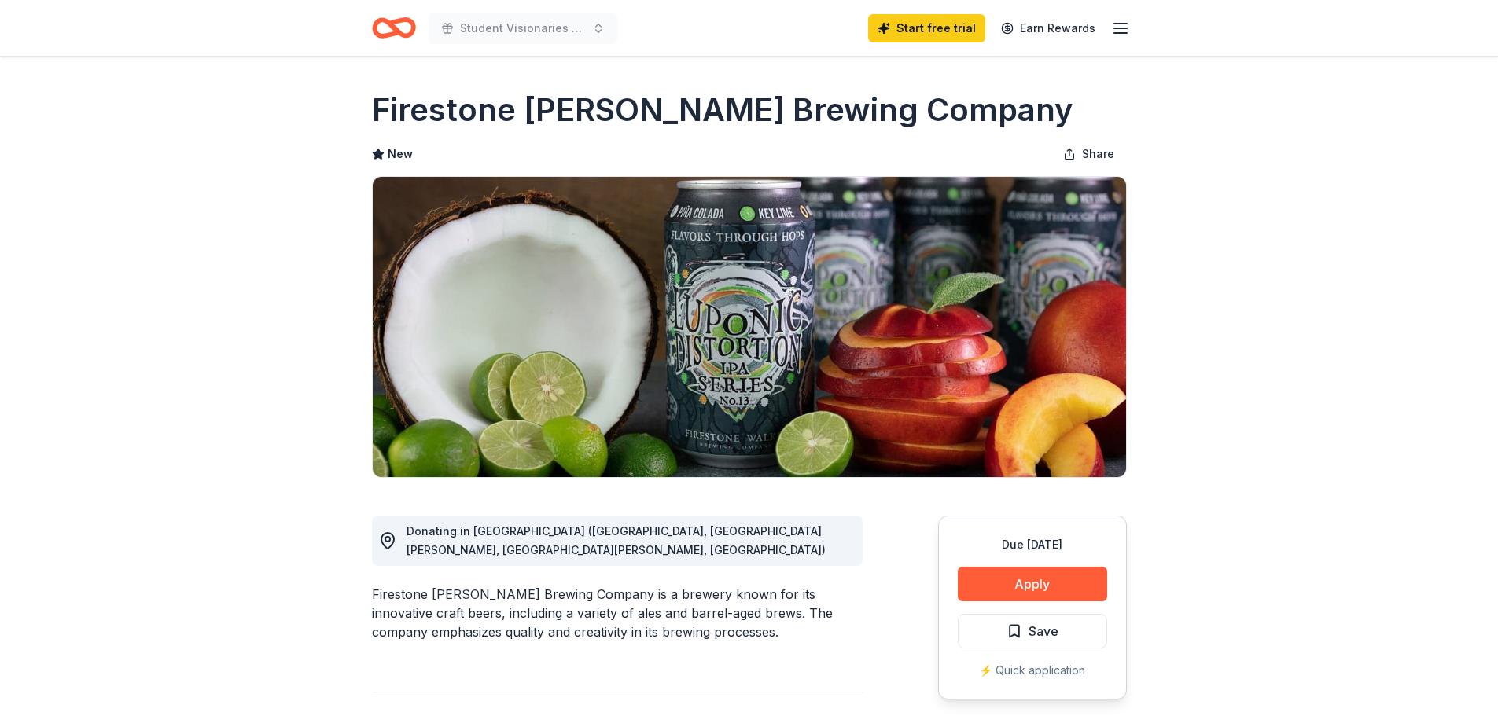
drag, startPoint x: 901, startPoint y: 105, endPoint x: 312, endPoint y: 108, distance: 588.8
click at [461, 112] on h1 "Firestone [PERSON_NAME] Brewing Company" at bounding box center [722, 110] width 701 height 44
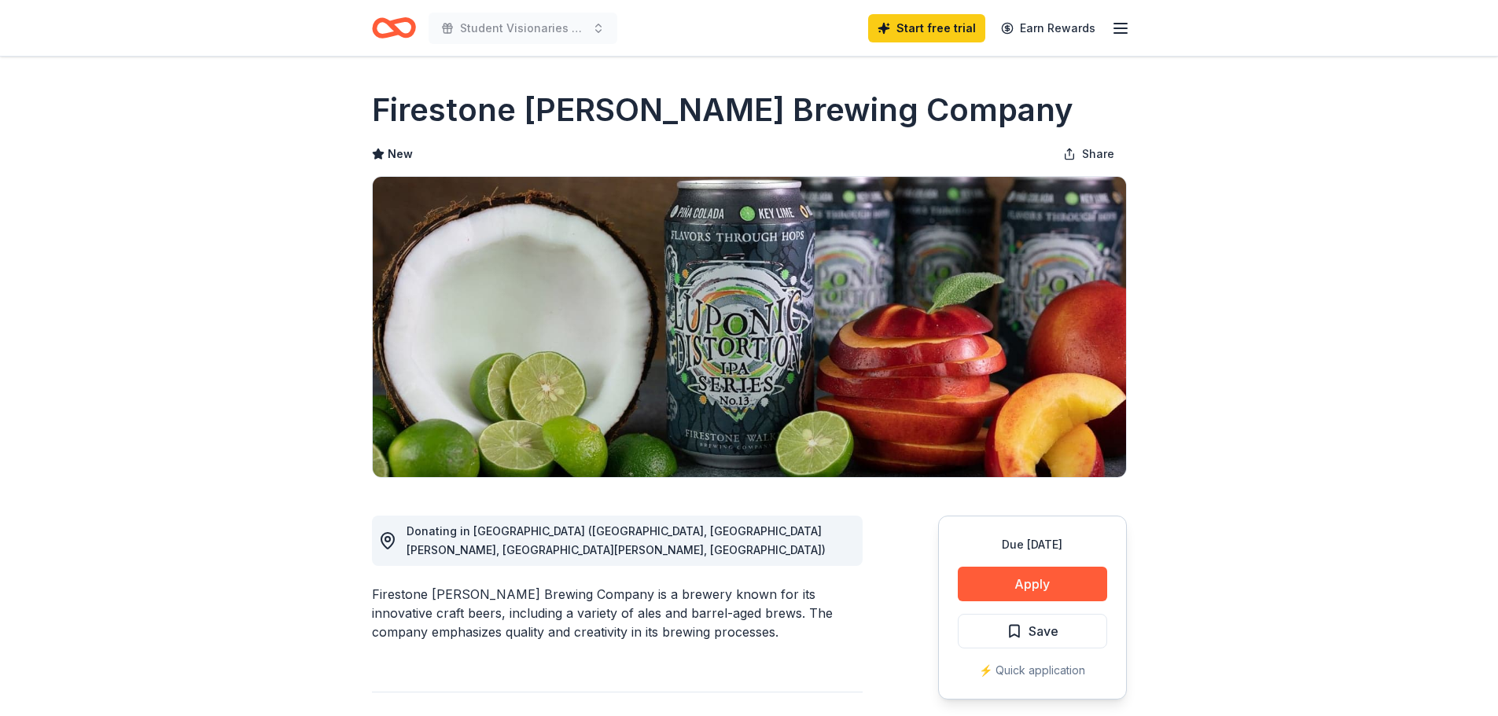
drag, startPoint x: 376, startPoint y: 114, endPoint x: 464, endPoint y: 130, distance: 89.4
click at [464, 130] on h1 "Firestone [PERSON_NAME] Brewing Company" at bounding box center [722, 110] width 701 height 44
